Goal: Book appointment/travel/reservation

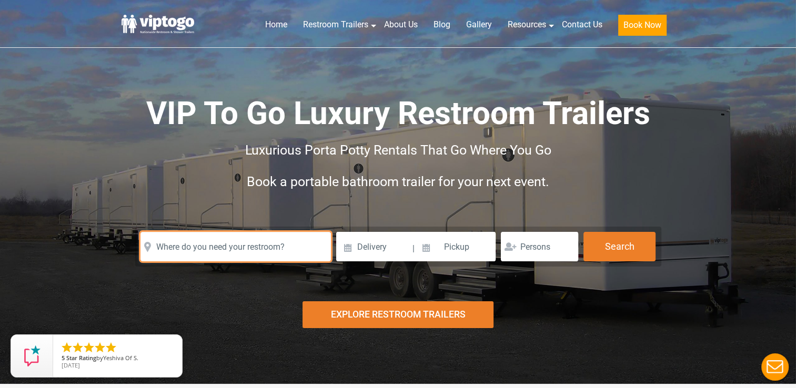
click at [246, 244] on input "text" at bounding box center [235, 246] width 190 height 29
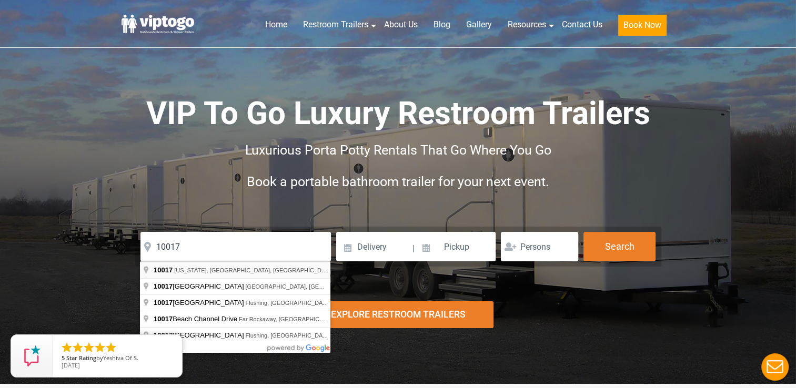
type input "[US_STATE][GEOGRAPHIC_DATA]"
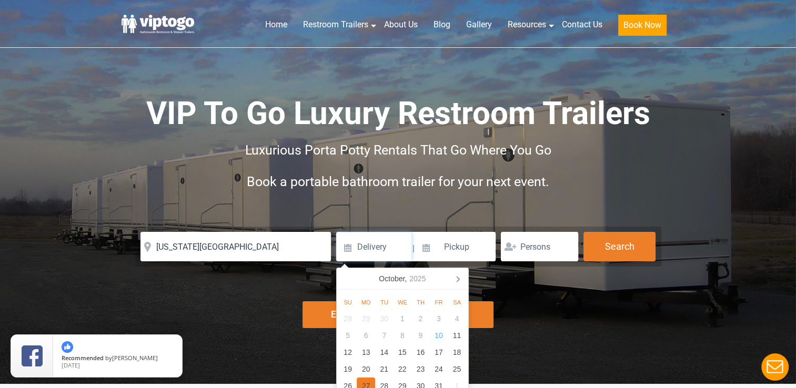
click at [366, 381] on div "27" at bounding box center [366, 386] width 18 height 17
type input "[DATE]"
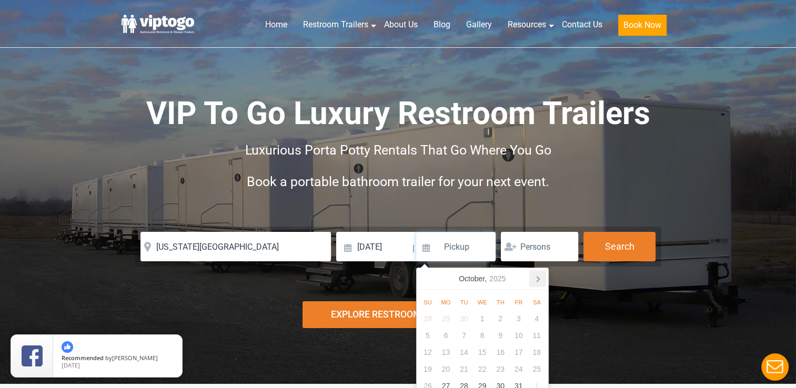
click at [539, 281] on icon at bounding box center [537, 278] width 17 height 17
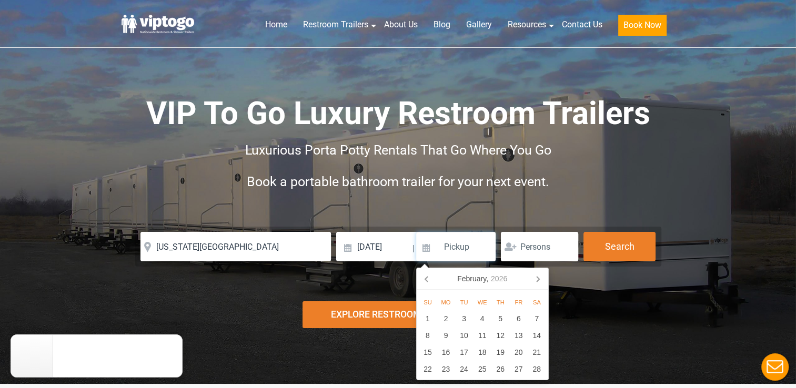
click at [539, 281] on icon at bounding box center [537, 278] width 17 height 17
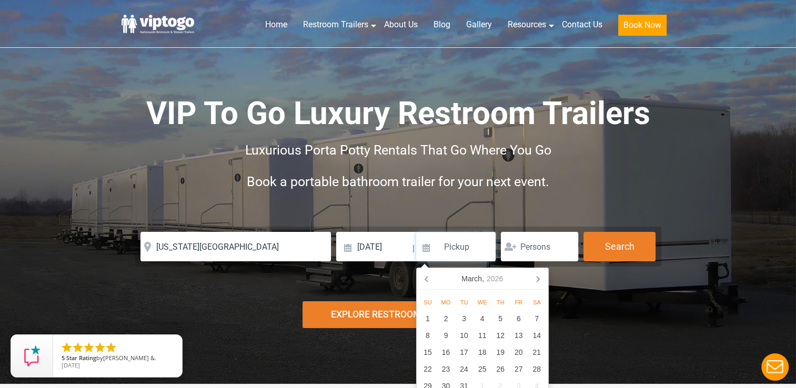
click at [539, 281] on icon at bounding box center [537, 278] width 17 height 17
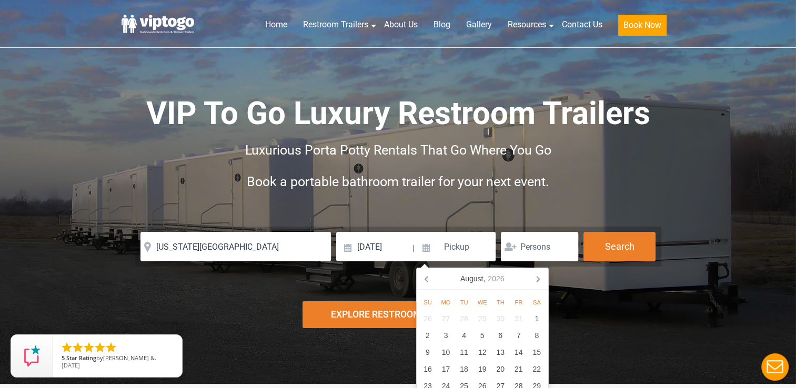
click at [539, 281] on icon at bounding box center [537, 278] width 17 height 17
click at [449, 382] on div "26" at bounding box center [446, 386] width 18 height 17
type input "[DATE]"
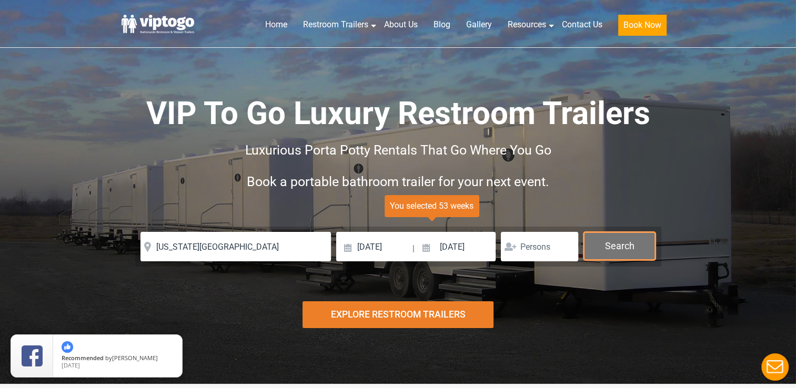
click at [627, 245] on button "Search" at bounding box center [619, 246] width 72 height 28
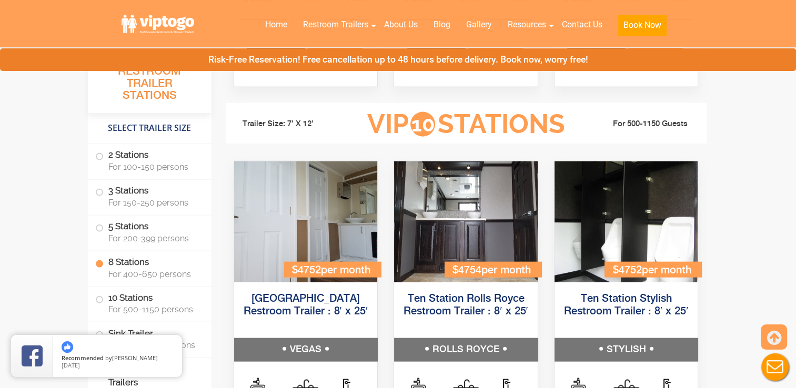
scroll to position [2330, 0]
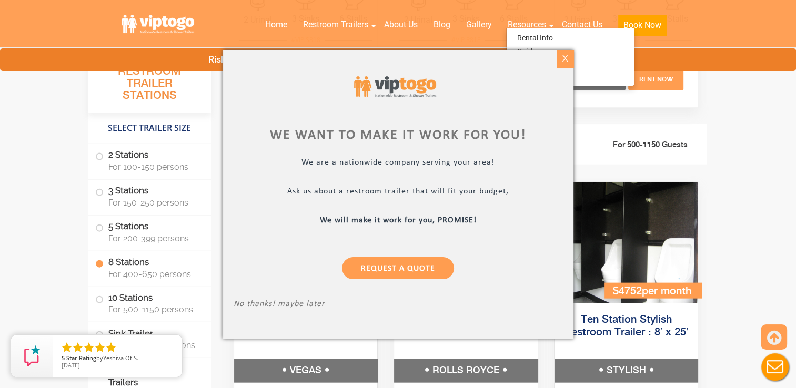
click at [568, 62] on div "X" at bounding box center [565, 59] width 16 height 18
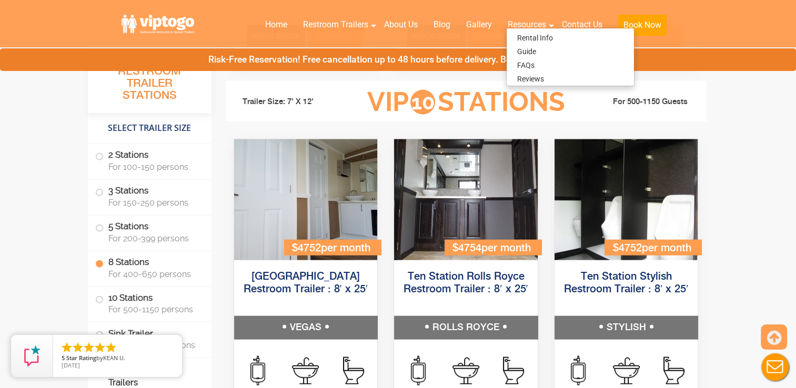
scroll to position [2357, 0]
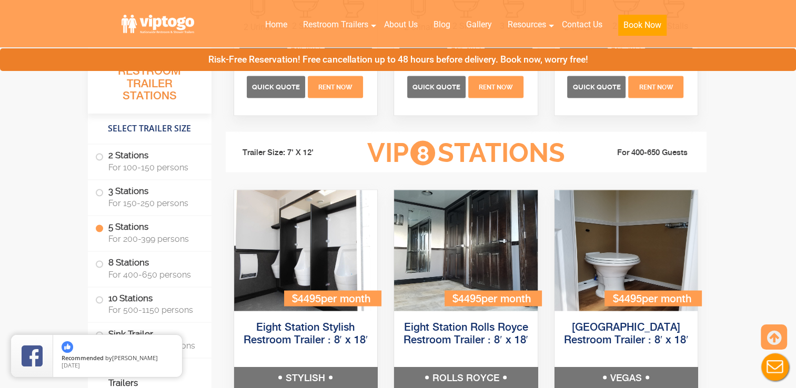
scroll to position [1901, 0]
